Goal: Check status

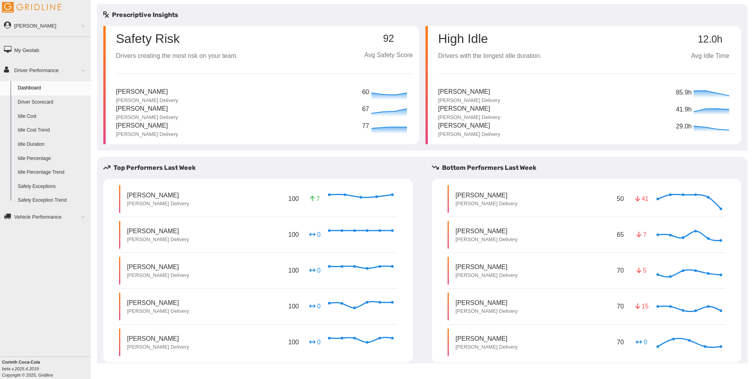
click at [46, 100] on link "Driver Scorecard" at bounding box center [52, 102] width 76 height 14
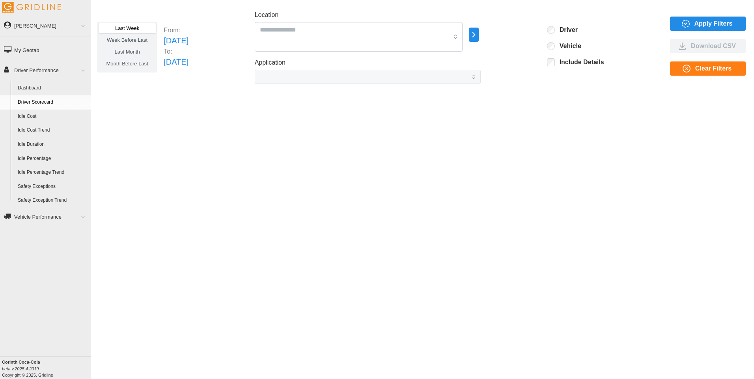
click at [478, 34] on icon "button" at bounding box center [473, 34] width 9 height 9
click at [542, 85] on div "Last Week Week Before Last Last Month Month Before Last From: Sun Aug 03 2025 T…" at bounding box center [422, 184] width 663 height 360
click at [463, 36] on div at bounding box center [359, 37] width 208 height 30
click at [503, 107] on div "Last Week Week Before Last Last Month Month Before Last From: Sun Aug 03 2025 T…" at bounding box center [422, 184] width 663 height 360
click at [475, 35] on icon "button" at bounding box center [474, 34] width 2 height 5
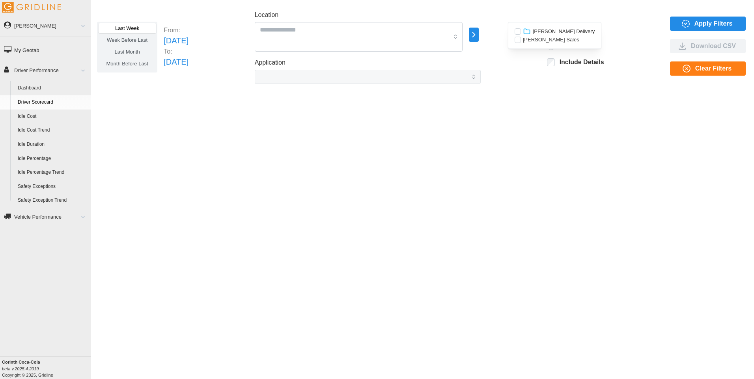
click at [530, 124] on div "Last Week Week Before Last Last Month Month Before Last From: Sun Aug 03 2025 T…" at bounding box center [422, 184] width 663 height 360
click at [693, 20] on span "Apply Filters" at bounding box center [706, 23] width 63 height 13
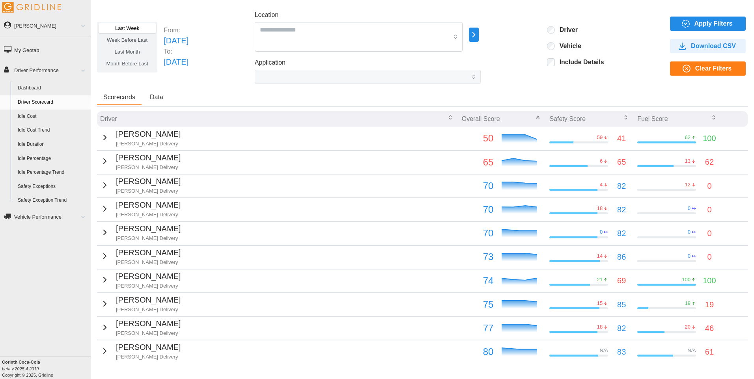
click at [470, 119] on p "Overall Score" at bounding box center [481, 118] width 38 height 9
click at [447, 116] on icon "button" at bounding box center [450, 117] width 6 height 6
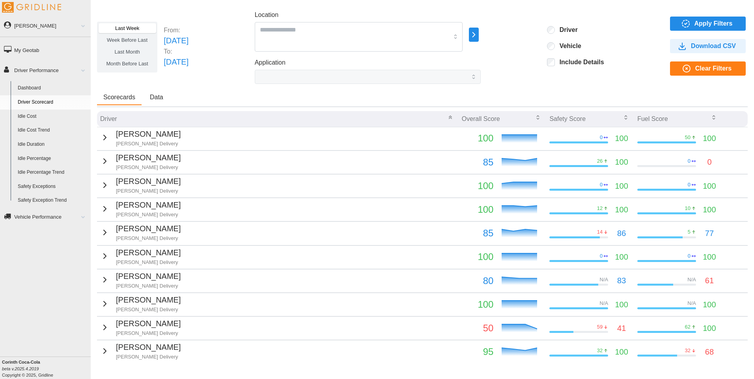
click at [445, 116] on div "Driver" at bounding box center [277, 119] width 355 height 14
click at [447, 117] on icon "button" at bounding box center [450, 117] width 6 height 6
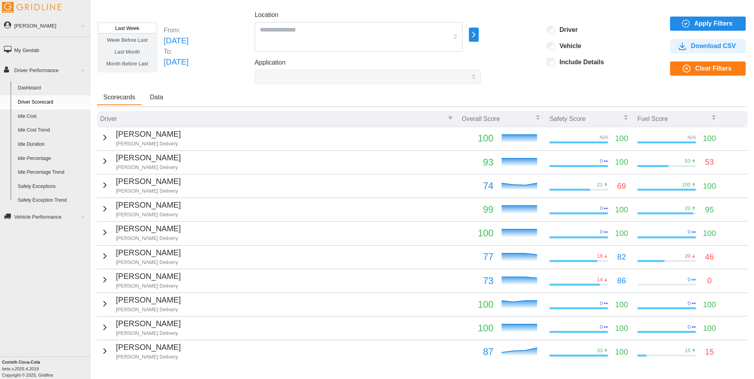
click at [535, 117] on icon "button" at bounding box center [538, 117] width 6 height 6
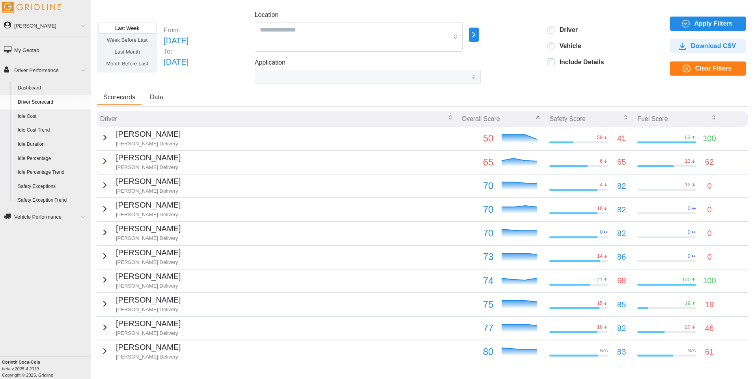
click at [537, 117] on icon "button" at bounding box center [538, 117] width 3 height 1
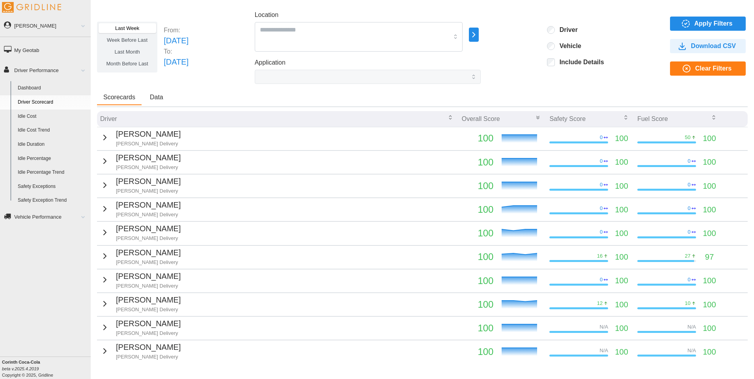
click at [536, 118] on icon "button" at bounding box center [538, 117] width 6 height 6
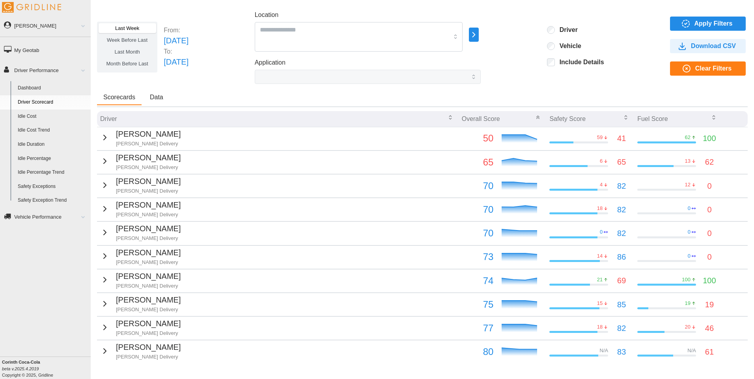
click at [478, 39] on icon "button" at bounding box center [473, 34] width 9 height 9
click at [530, 61] on div "Last Week Week Before Last Last Month Month Before Last From: Sun Aug 03 2025 T…" at bounding box center [422, 47] width 651 height 74
drag, startPoint x: 223, startPoint y: 40, endPoint x: 164, endPoint y: 47, distance: 59.5
click at [164, 47] on p "Sun Aug 03 2025" at bounding box center [176, 41] width 25 height 12
drag, startPoint x: 164, startPoint y: 47, endPoint x: 126, endPoint y: 28, distance: 42.7
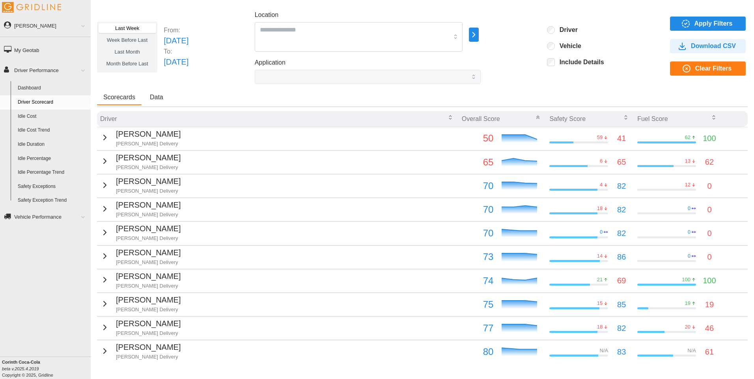
click at [126, 28] on span "Last Week" at bounding box center [127, 28] width 24 height 6
click at [128, 26] on span "Last Week" at bounding box center [127, 28] width 24 height 6
click at [124, 48] on label "Last Month" at bounding box center [127, 52] width 57 height 10
click at [704, 24] on span "Apply Filters" at bounding box center [713, 23] width 38 height 13
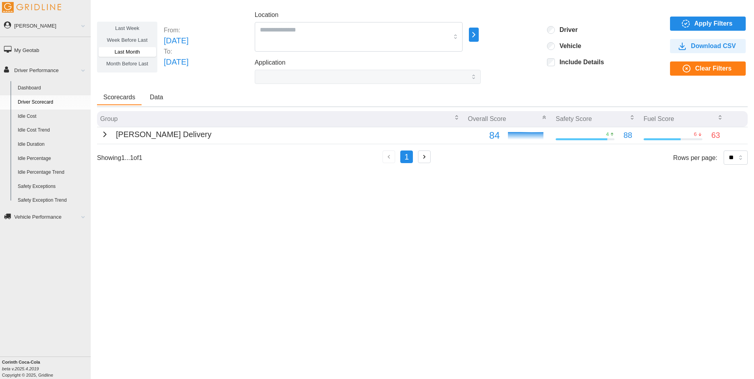
click at [101, 134] on icon "button" at bounding box center [104, 134] width 9 height 9
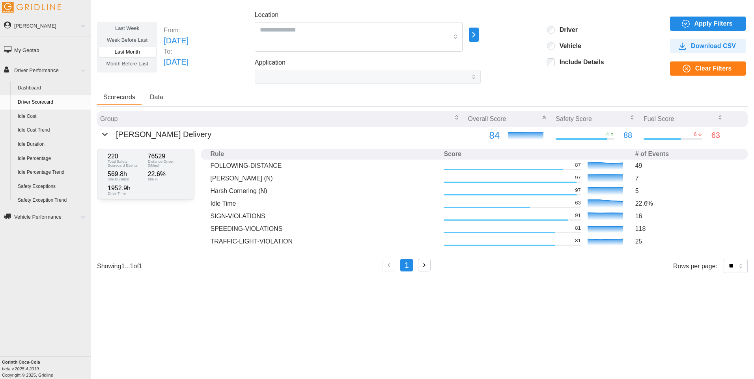
click at [101, 134] on icon "button" at bounding box center [104, 134] width 9 height 9
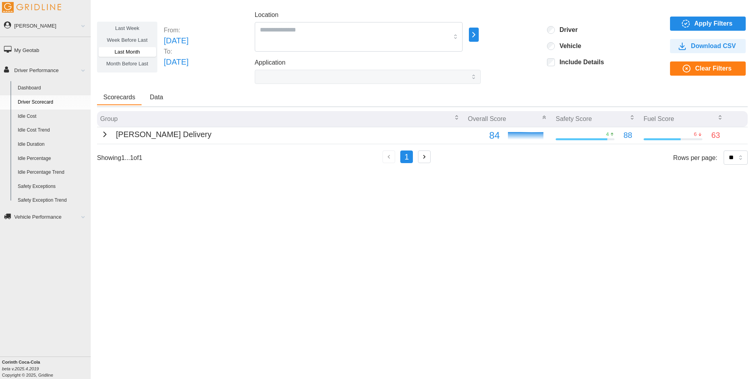
click at [160, 97] on span "Data" at bounding box center [156, 97] width 13 height 6
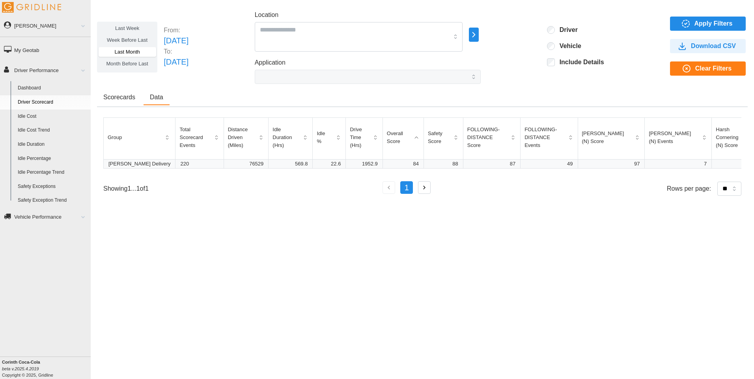
click at [114, 97] on span "Scorecards" at bounding box center [119, 97] width 32 height 6
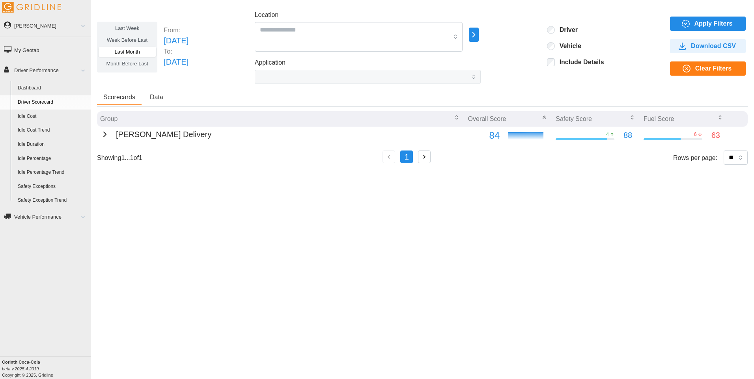
click at [478, 33] on icon "button" at bounding box center [473, 34] width 9 height 9
click at [534, 63] on div "Last Week Week Before Last Last Month Month Before Last From: Tue Jul 01 2025 T…" at bounding box center [422, 47] width 651 height 74
drag, startPoint x: 673, startPoint y: 0, endPoint x: 464, endPoint y: 235, distance: 315.0
click at [464, 235] on div "Last Week Week Before Last Last Month Month Before Last From: Tue Jul 01 2025 T…" at bounding box center [422, 184] width 663 height 360
click at [217, 312] on div "Last Week Week Before Last Last Month Month Before Last From: Tue Jul 01 2025 T…" at bounding box center [422, 184] width 663 height 360
